Goal: Task Accomplishment & Management: Use online tool/utility

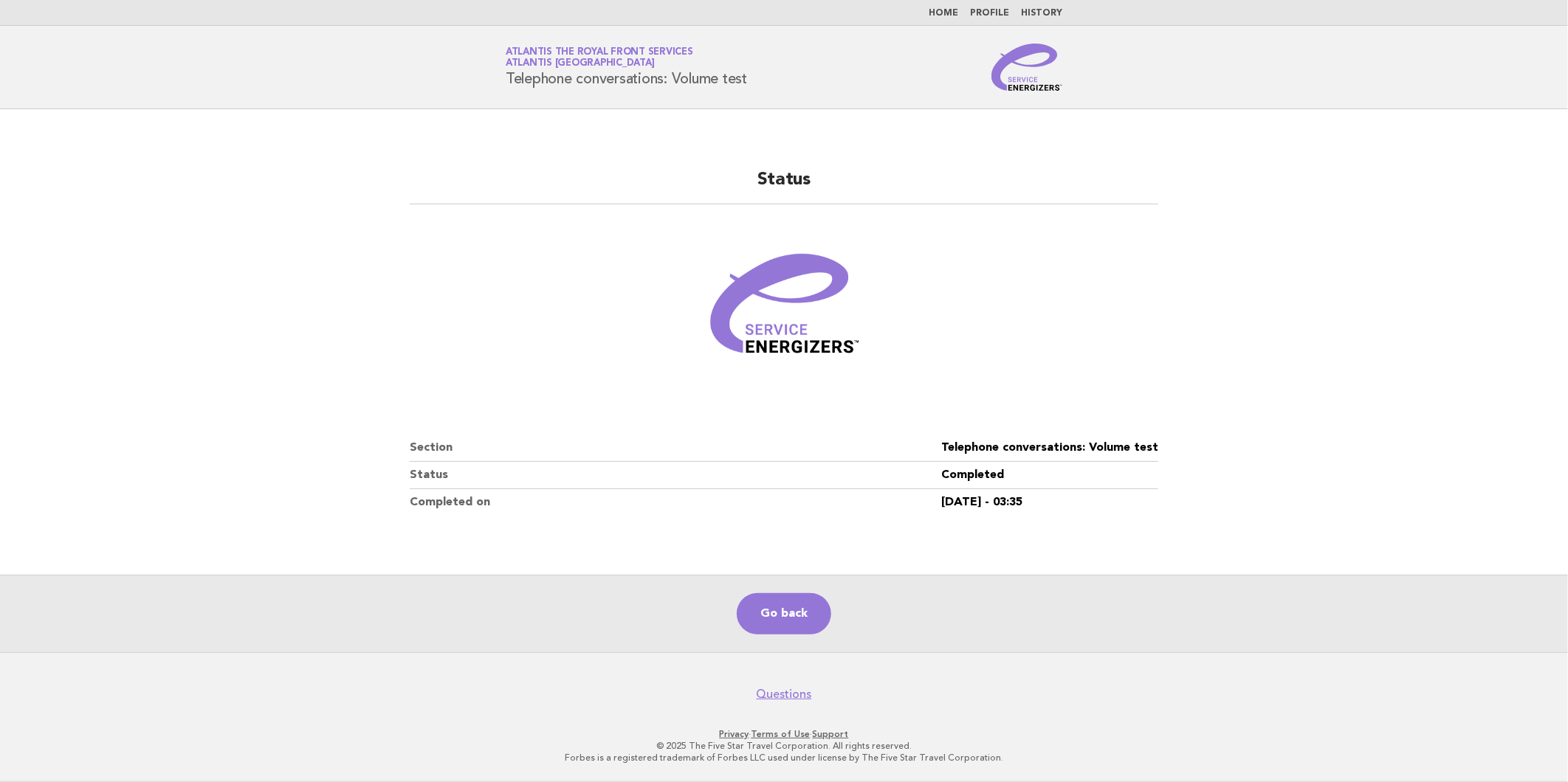
click at [943, 3] on nav "Home Profile History" at bounding box center [784, 13] width 1568 height 26
click at [947, 6] on nav "Home Profile History" at bounding box center [784, 13] width 1568 height 26
click at [953, 13] on link "Home" at bounding box center [943, 13] width 29 height 9
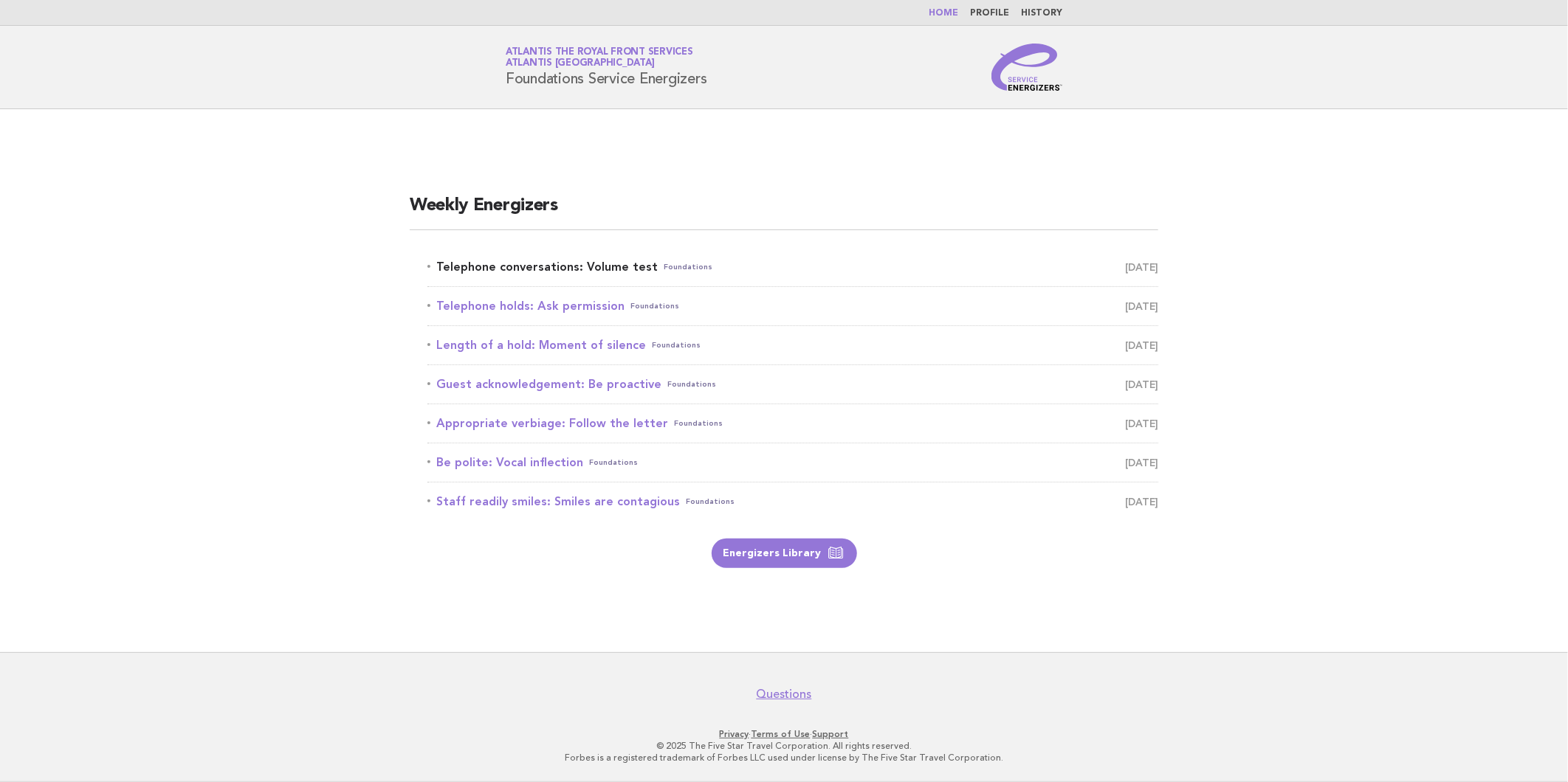
click at [578, 264] on link "Telephone conversations: Volume test Foundations August 19" at bounding box center [793, 267] width 731 height 21
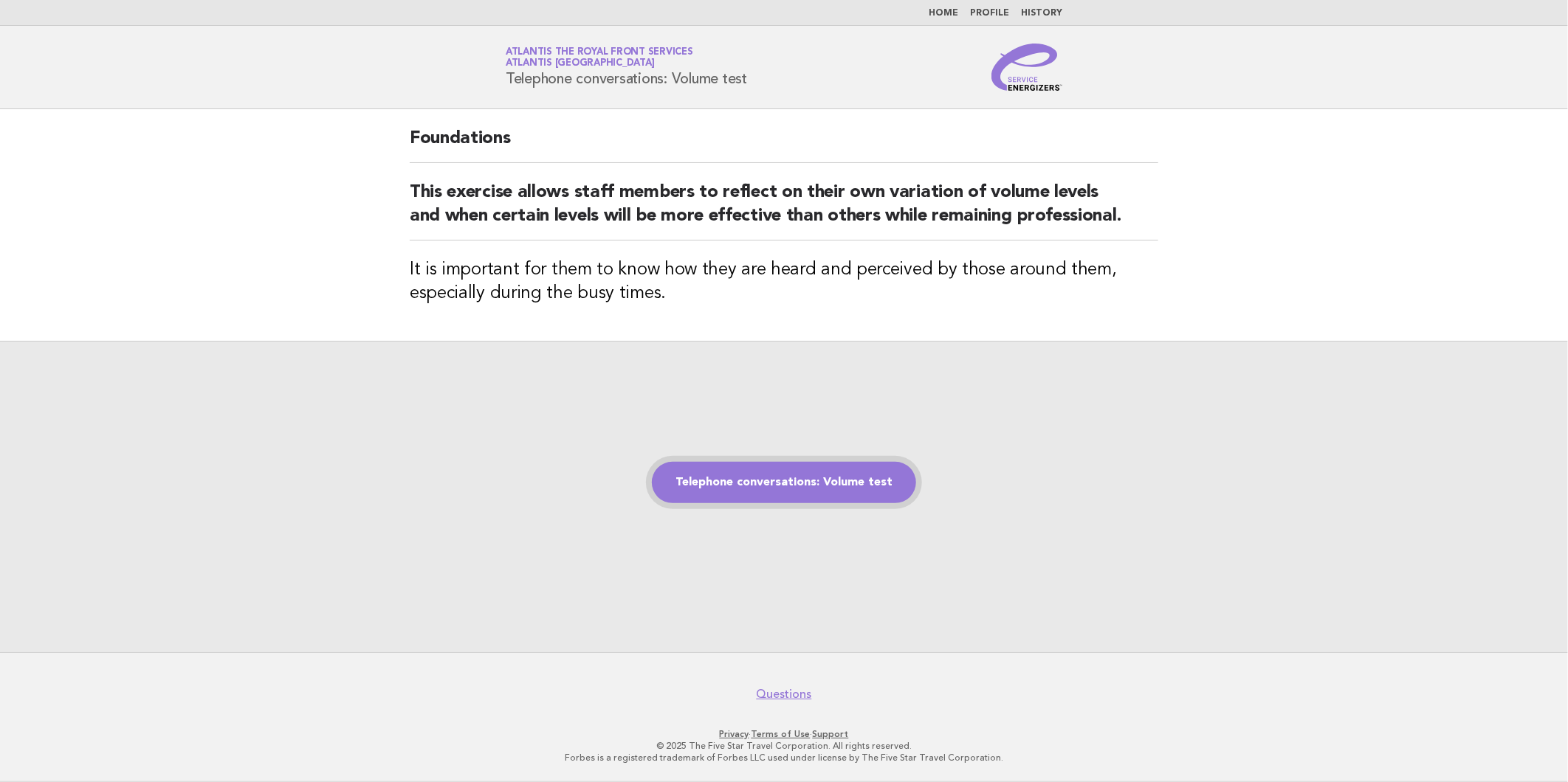
click at [840, 504] on link "Telephone conversations: Volume test" at bounding box center [784, 482] width 264 height 41
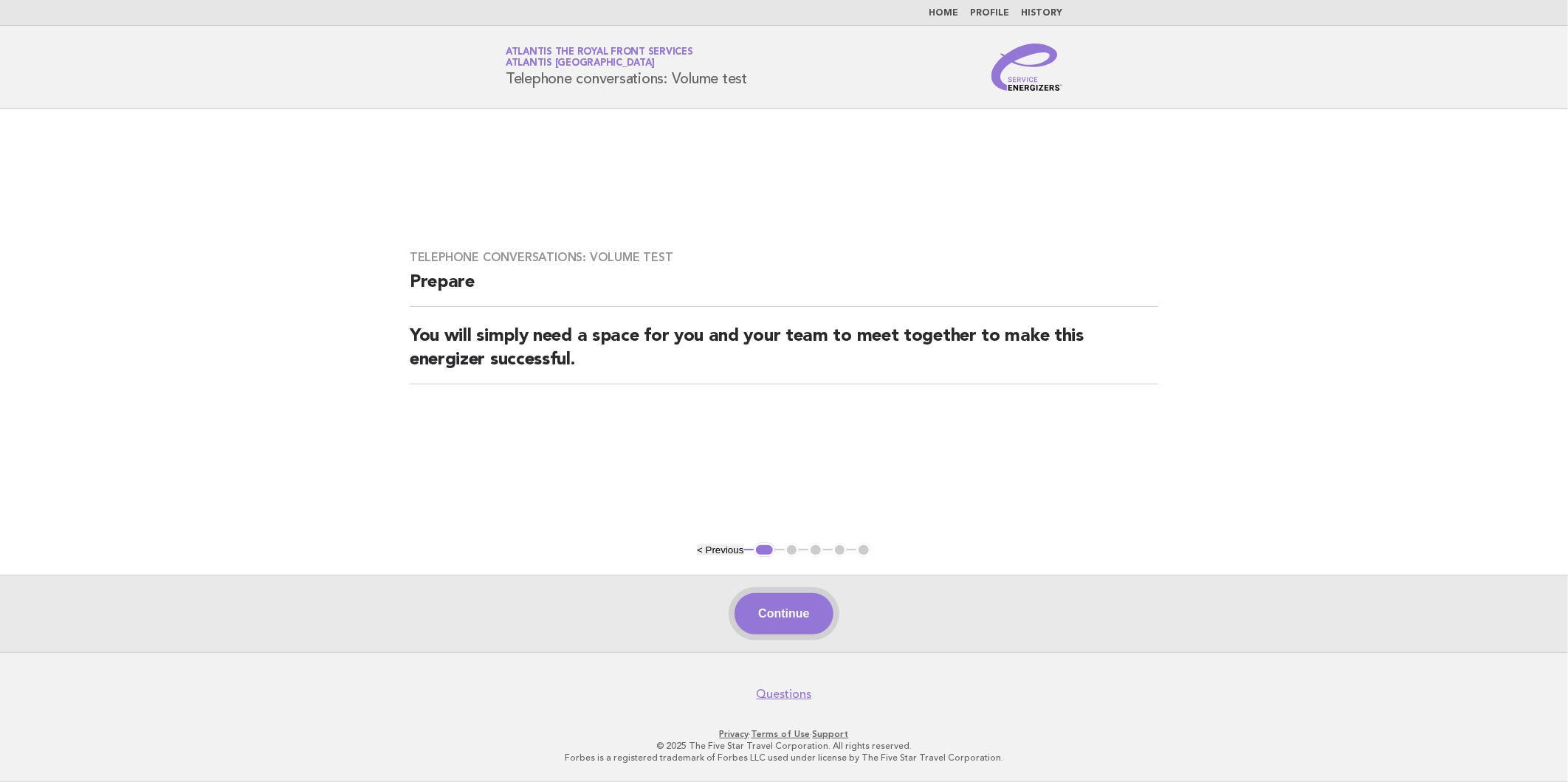
click at [822, 602] on button "Continue" at bounding box center [783, 613] width 98 height 41
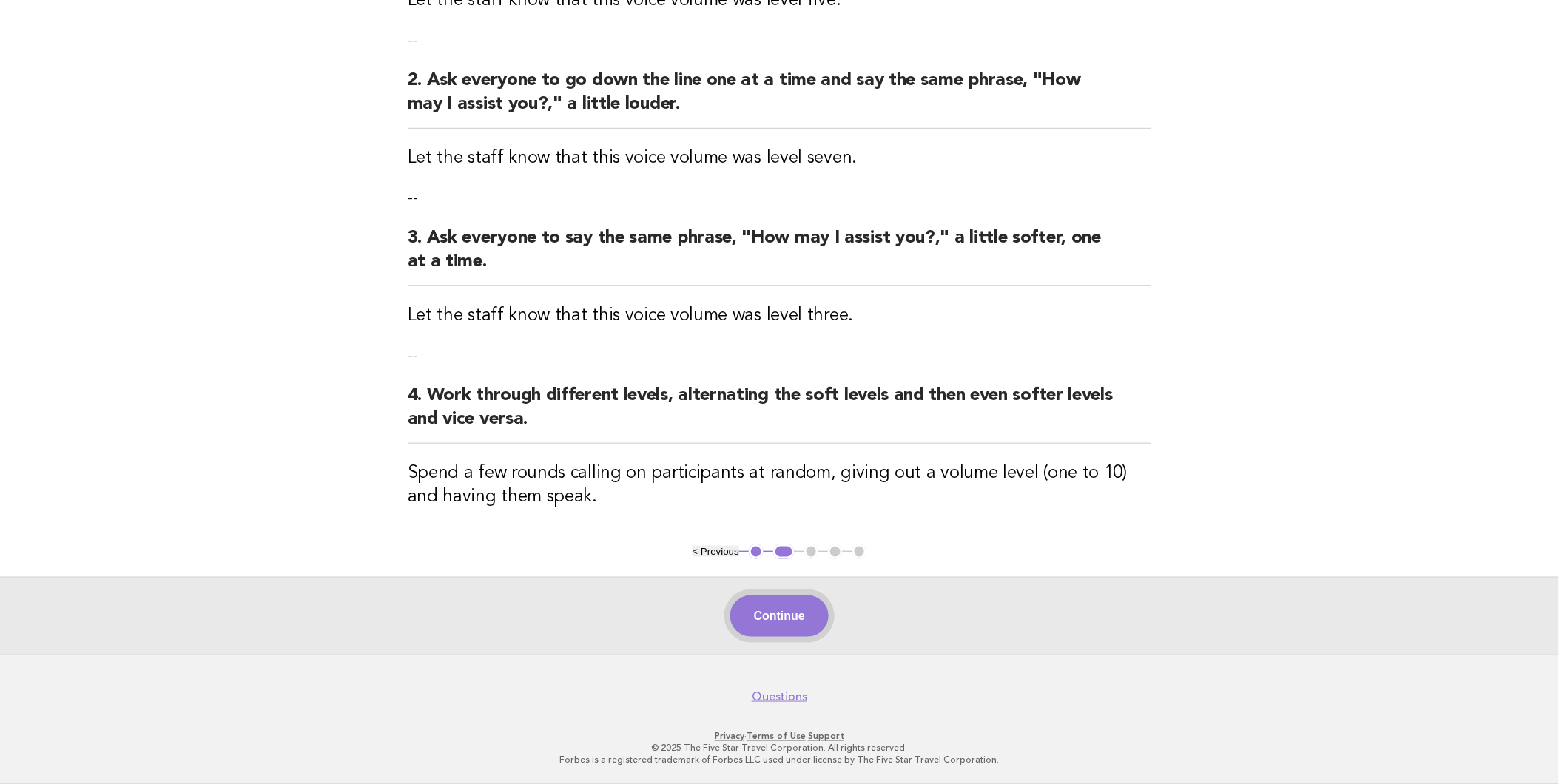
click at [788, 617] on button "Continue" at bounding box center [779, 616] width 98 height 41
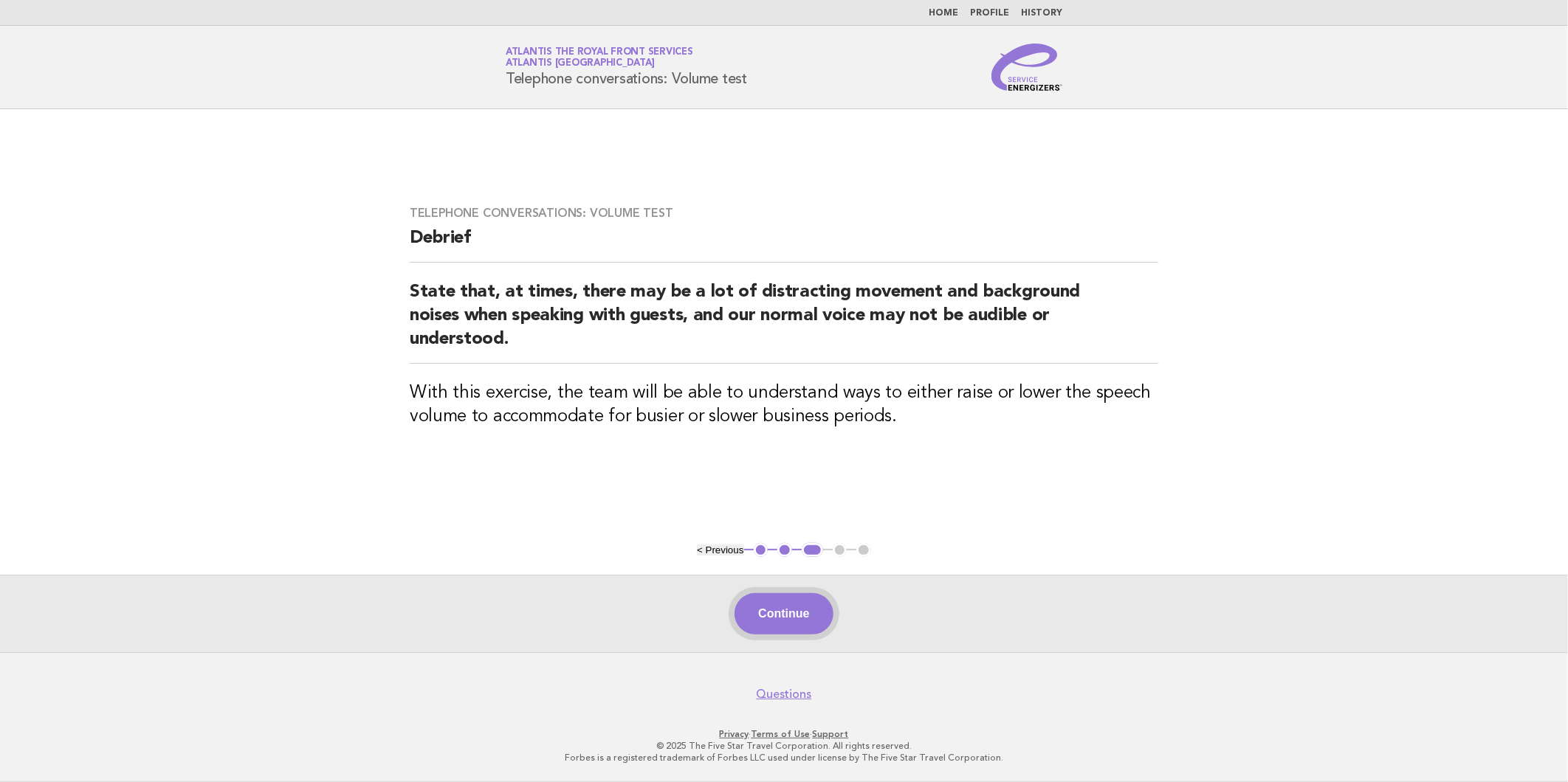
click at [802, 598] on button "Continue" at bounding box center [783, 613] width 98 height 41
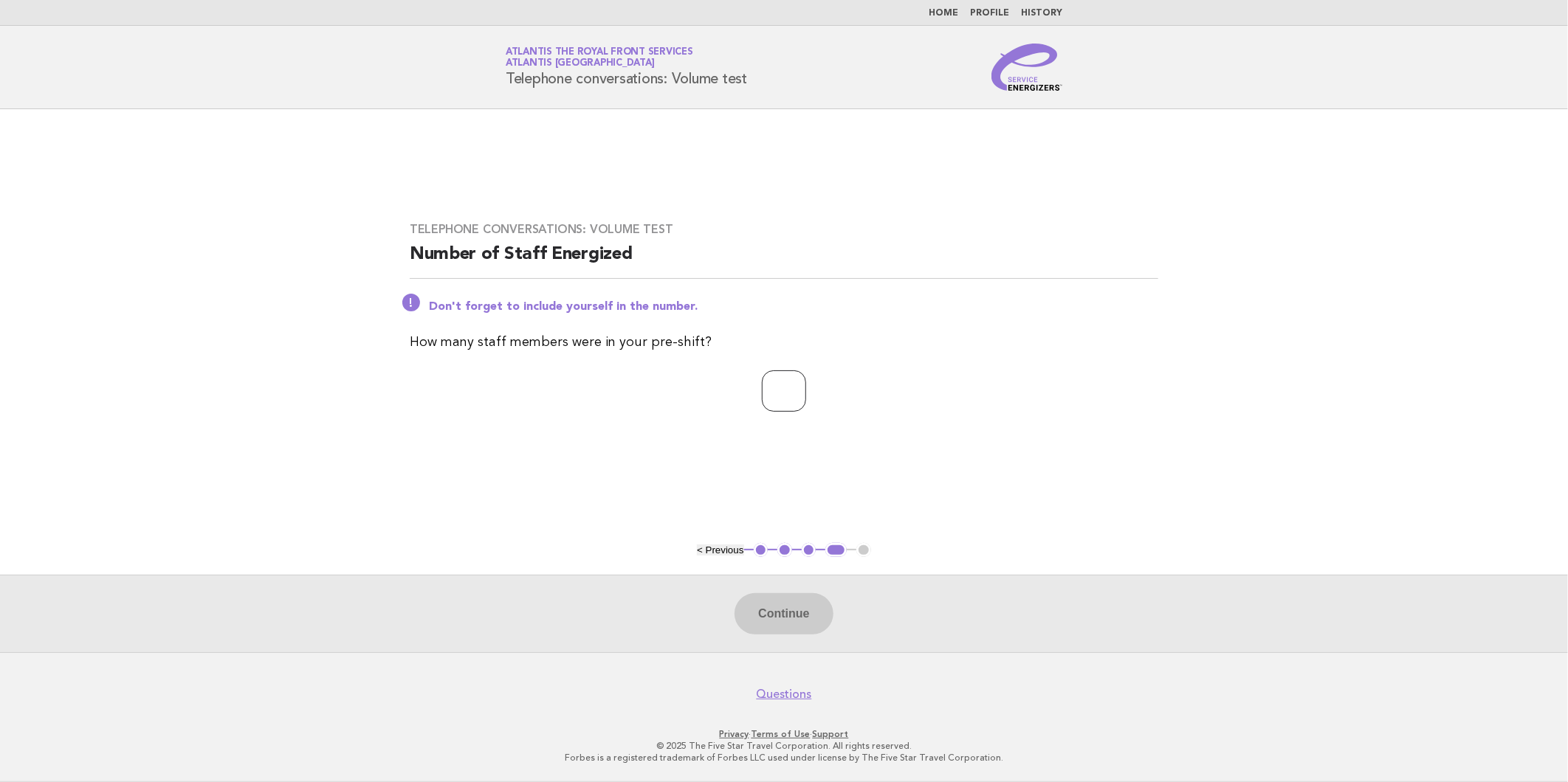
click at [762, 402] on input "number" at bounding box center [784, 390] width 44 height 41
type input "*"
click at [802, 595] on button "Continue" at bounding box center [783, 613] width 98 height 41
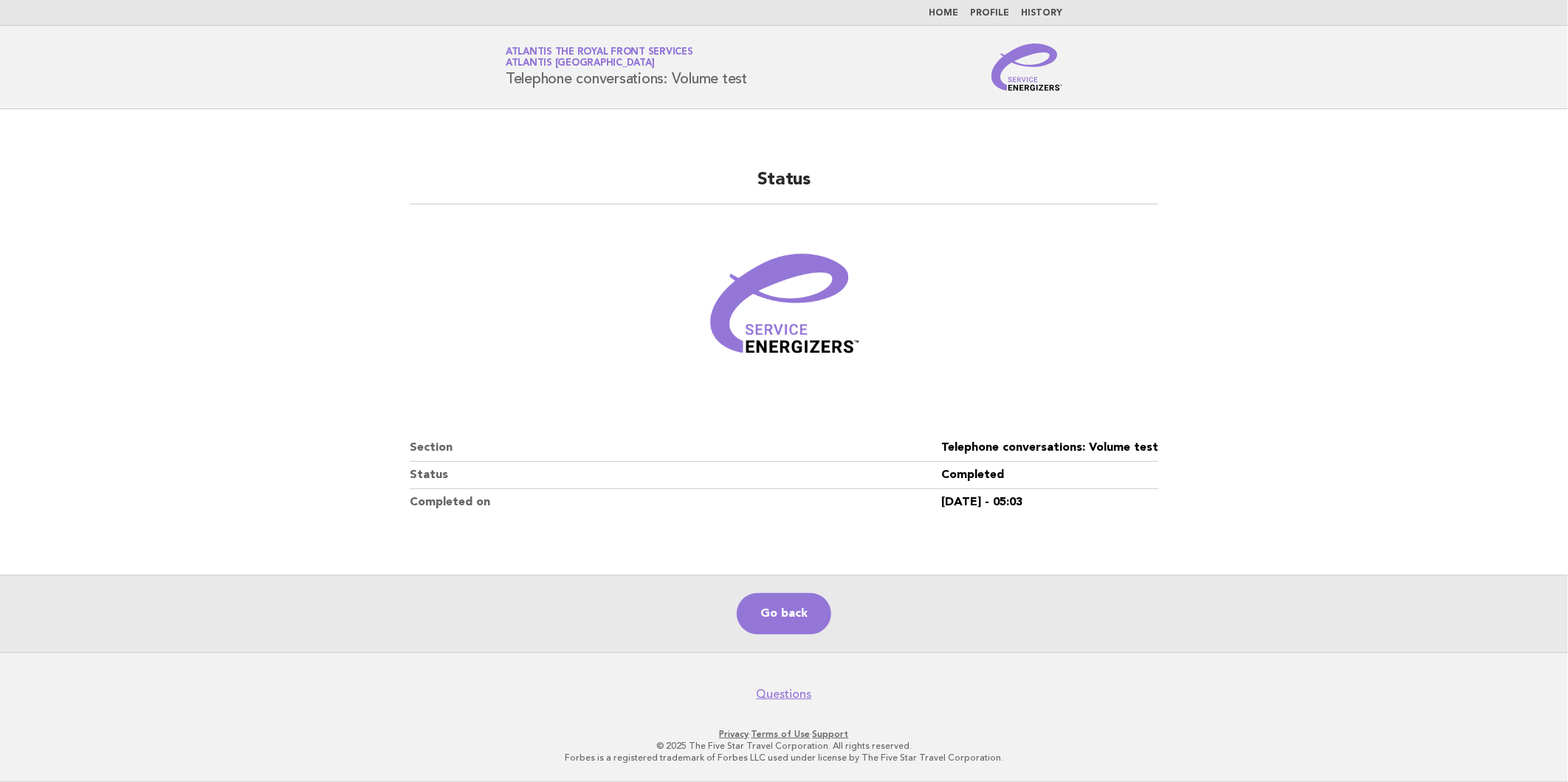
click at [946, 12] on link "Home" at bounding box center [943, 13] width 29 height 9
